Goal: Task Accomplishment & Management: Manage account settings

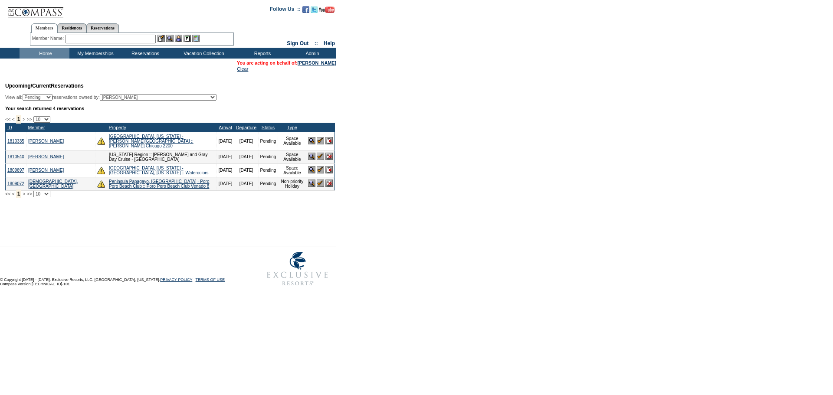
click at [260, 90] on td "Upcoming/Current Reservations View all: Pending Confirmed Cancelled TempHold re…" at bounding box center [169, 138] width 332 height 120
click at [689, 109] on form "Follow Us ::" at bounding box center [416, 145] width 833 height 291
click at [233, 264] on td "© Copyright [DATE] - [DATE]. Exclusive Resorts, LLC. [GEOGRAPHIC_DATA], [US_STA…" at bounding box center [125, 268] width 250 height 43
click at [94, 36] on input "text" at bounding box center [111, 39] width 90 height 9
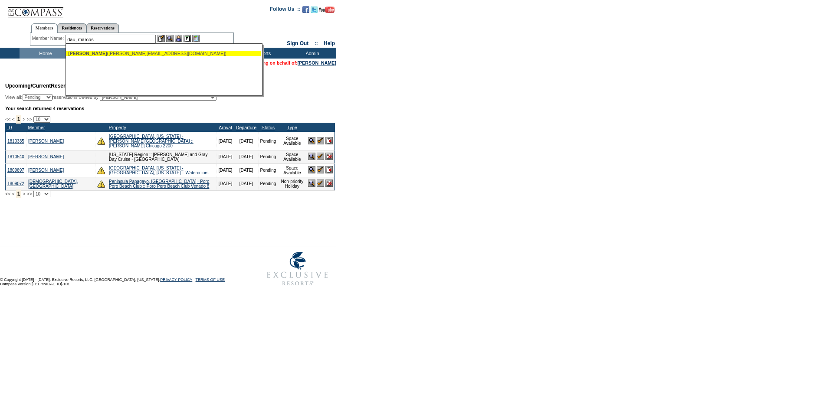
click at [117, 53] on div "[PERSON_NAME] ([PERSON_NAME][EMAIL_ADDRESS][DOMAIN_NAME])" at bounding box center [163, 53] width 191 height 5
type input "[PERSON_NAME] ([PERSON_NAME][EMAIL_ADDRESS][DOMAIN_NAME])"
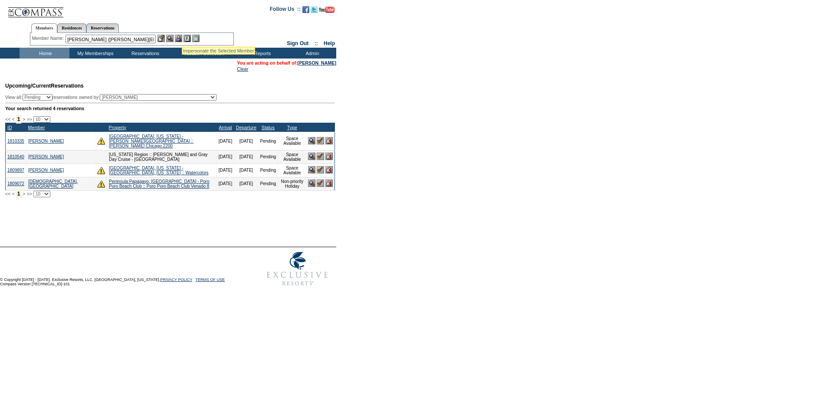
click at [182, 36] on img at bounding box center [178, 38] width 7 height 7
click at [169, 38] on img at bounding box center [169, 38] width 7 height 7
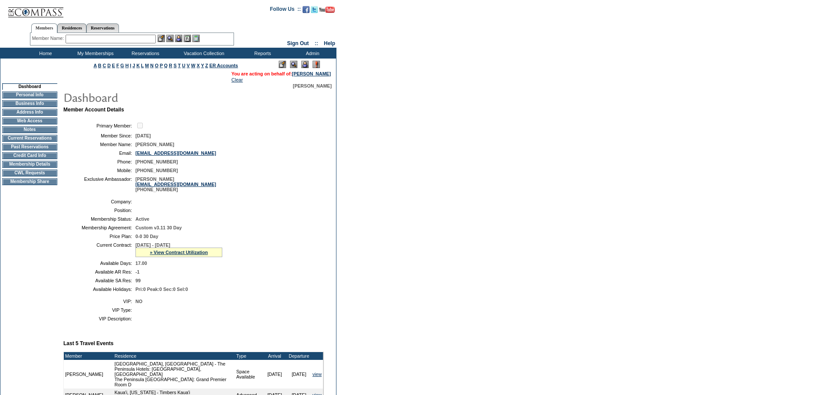
click at [27, 159] on td "Credit Card Info" at bounding box center [29, 155] width 55 height 7
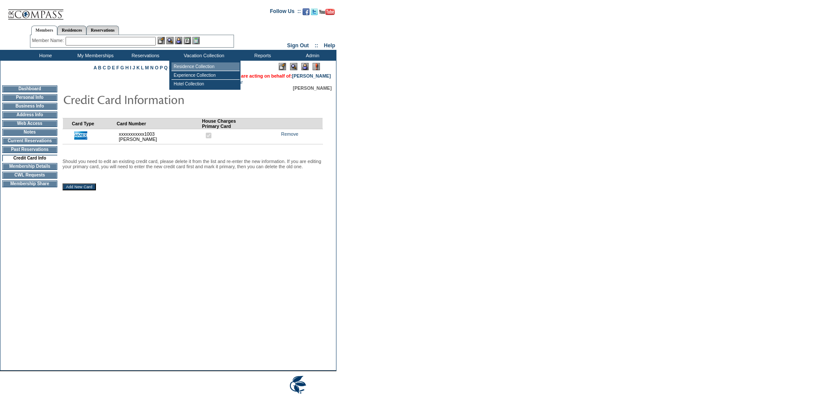
click at [196, 65] on td "Residence Collection" at bounding box center [205, 67] width 68 height 9
